Goal: Navigation & Orientation: Find specific page/section

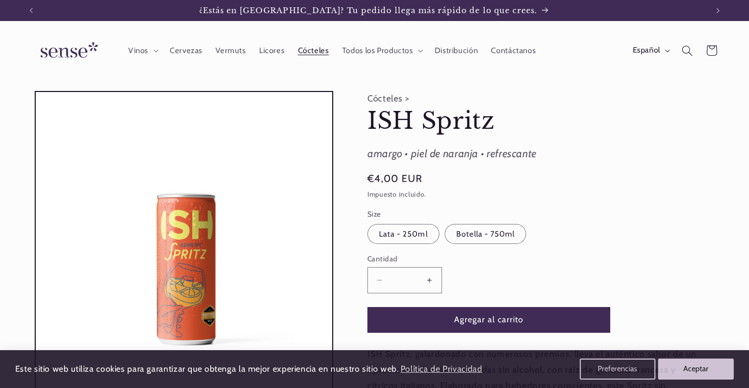
click at [313, 52] on span "Cócteles" at bounding box center [313, 51] width 31 height 10
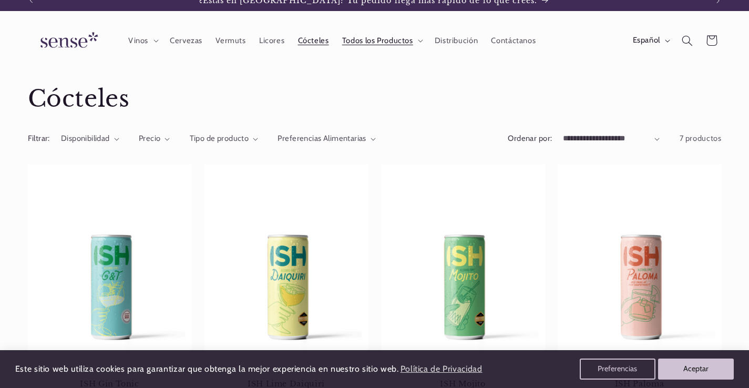
scroll to position [0, 677]
click at [418, 41] on icon at bounding box center [420, 40] width 5 height 3
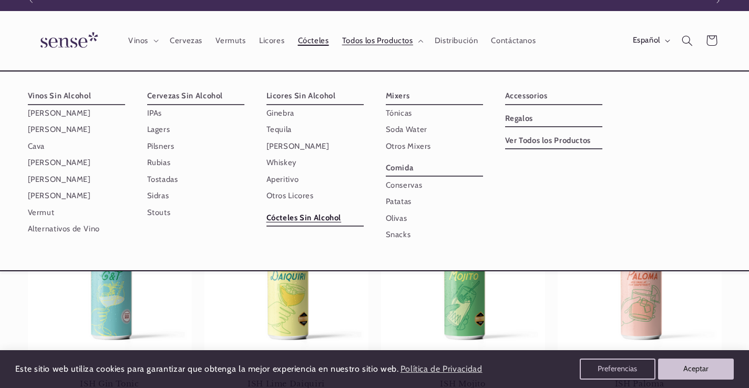
scroll to position [0, 0]
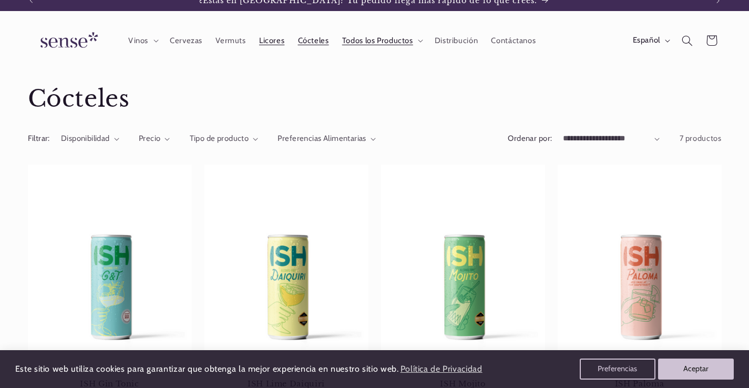
click at [271, 43] on span "Licores" at bounding box center [271, 41] width 25 height 10
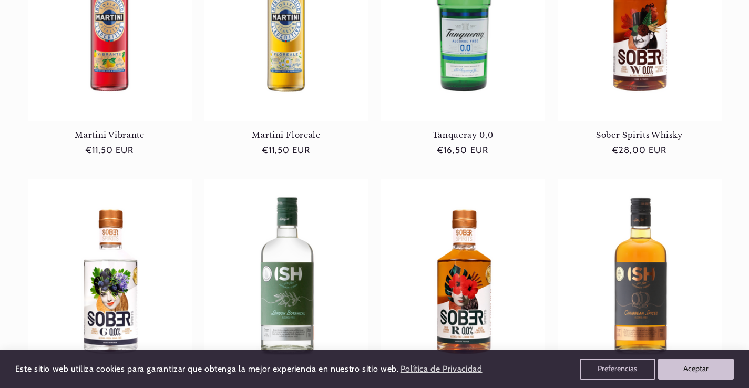
scroll to position [263, 0]
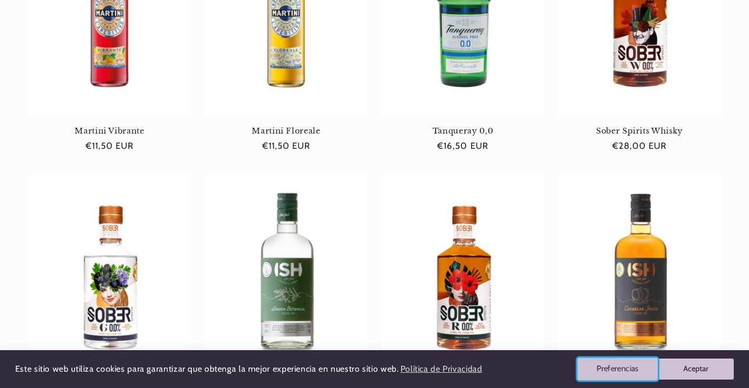
click at [602, 368] on button "Preferencias" at bounding box center [618, 369] width 80 height 22
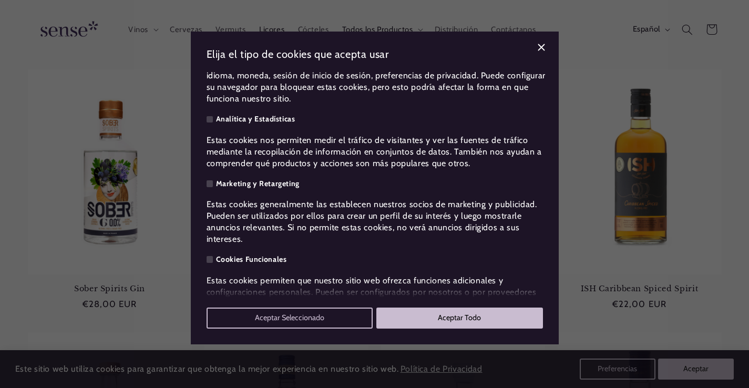
scroll to position [98, 0]
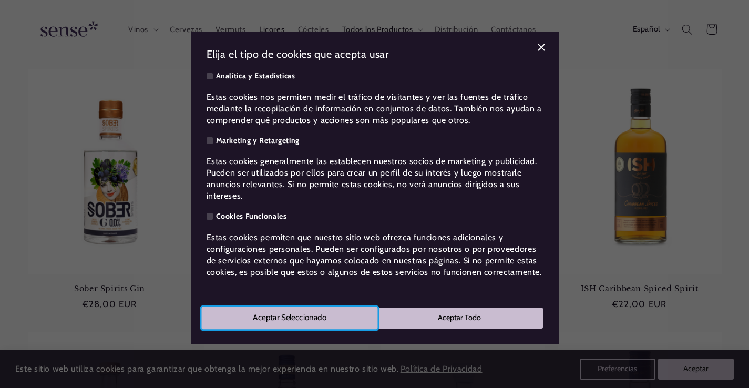
click at [289, 322] on button "Aceptar Seleccionado" at bounding box center [289, 318] width 176 height 22
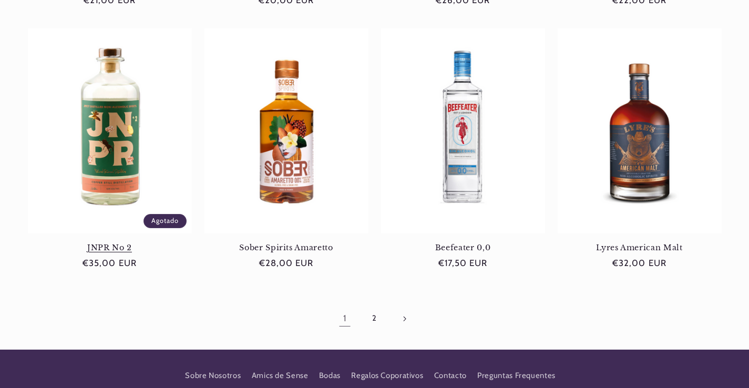
scroll to position [999, 0]
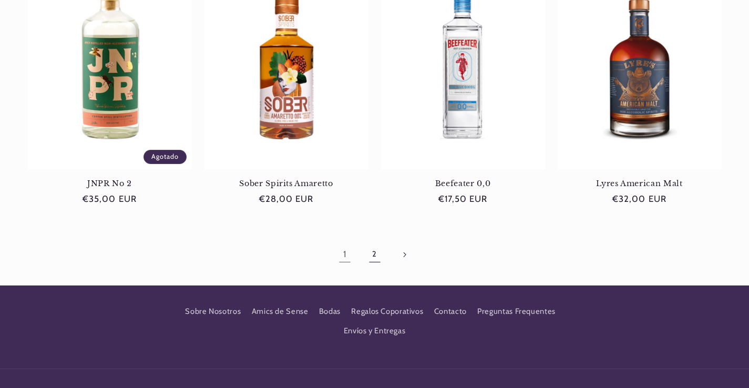
click at [373, 256] on link "2" at bounding box center [374, 254] width 24 height 24
